Goal: Task Accomplishment & Management: Manage account settings

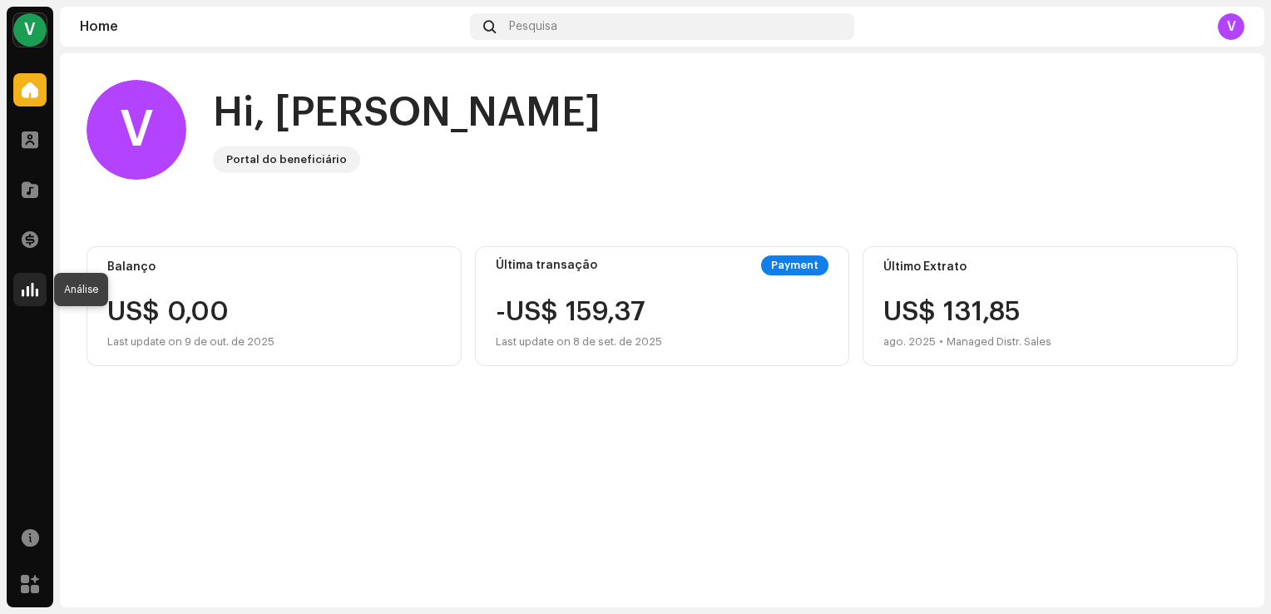
click at [35, 290] on span at bounding box center [30, 289] width 17 height 13
click at [37, 295] on span at bounding box center [30, 289] width 17 height 13
click at [30, 243] on span at bounding box center [30, 239] width 17 height 13
click at [33, 283] on span at bounding box center [30, 289] width 17 height 13
click at [33, 171] on div "Catálogo" at bounding box center [30, 189] width 47 height 47
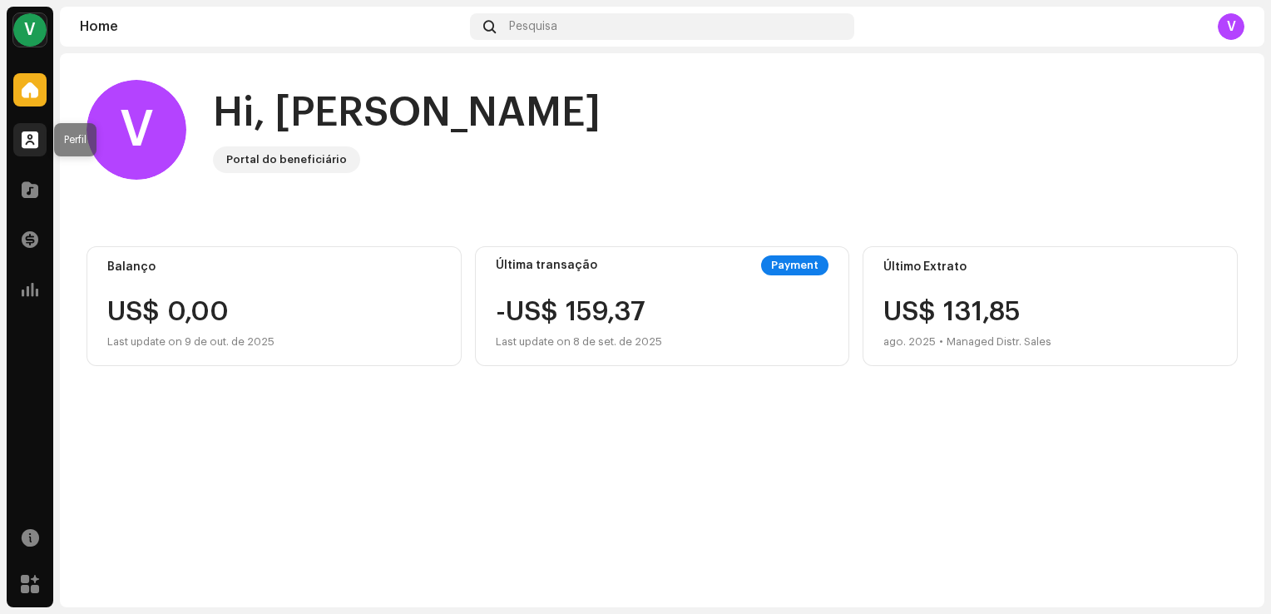
click at [33, 136] on span at bounding box center [30, 139] width 17 height 13
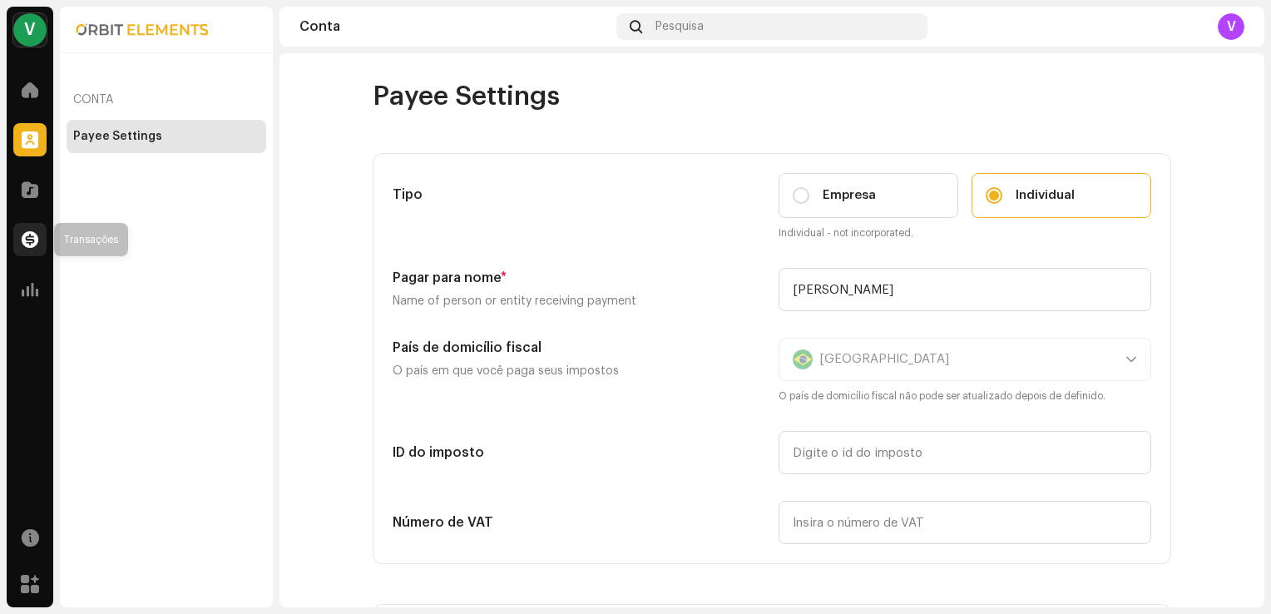
click at [34, 229] on div at bounding box center [29, 239] width 33 height 33
